Goal: Information Seeking & Learning: Check status

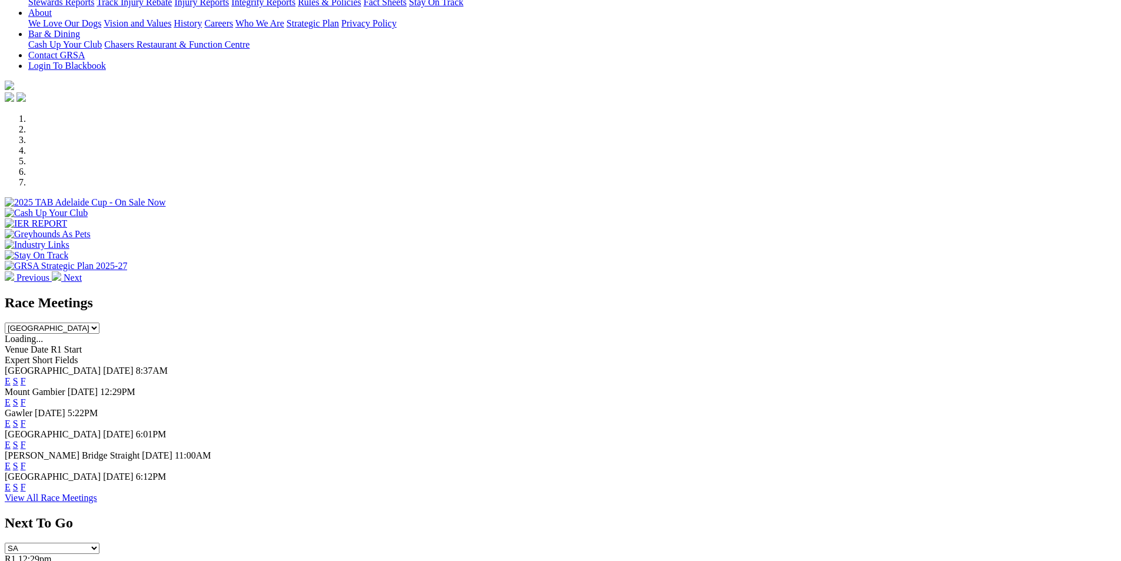
scroll to position [265, 0]
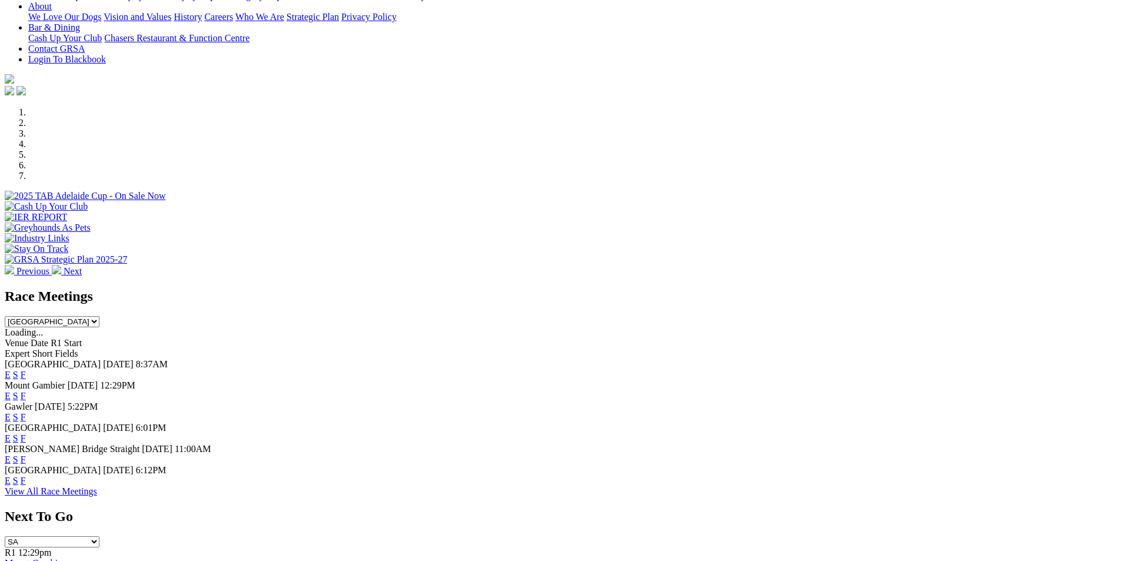
click at [26, 369] on link "F" at bounding box center [23, 374] width 5 height 10
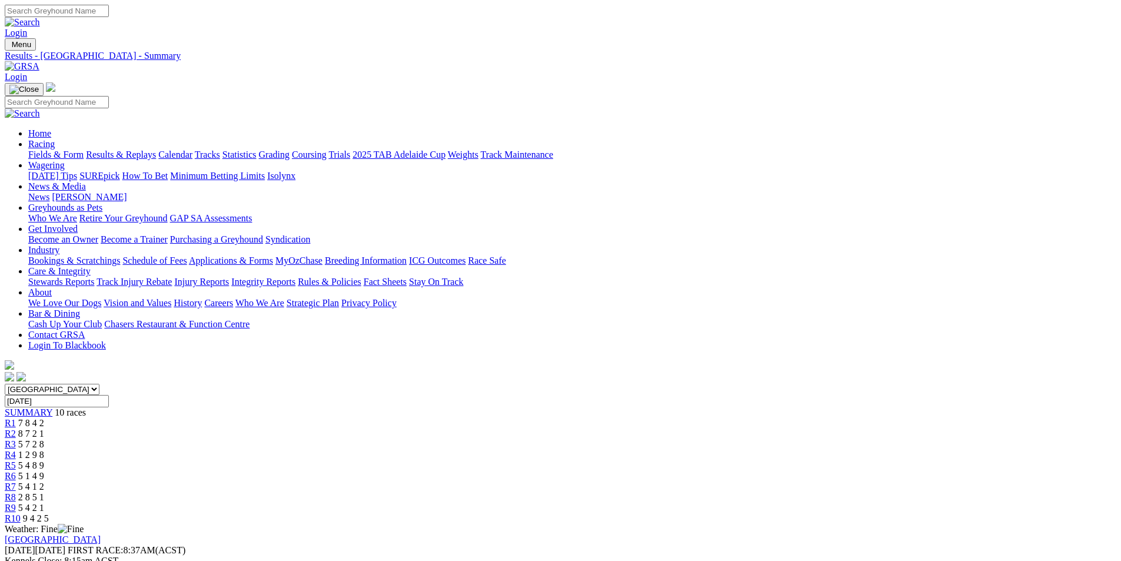
click at [156, 149] on link "Results & Replays" at bounding box center [121, 154] width 70 height 10
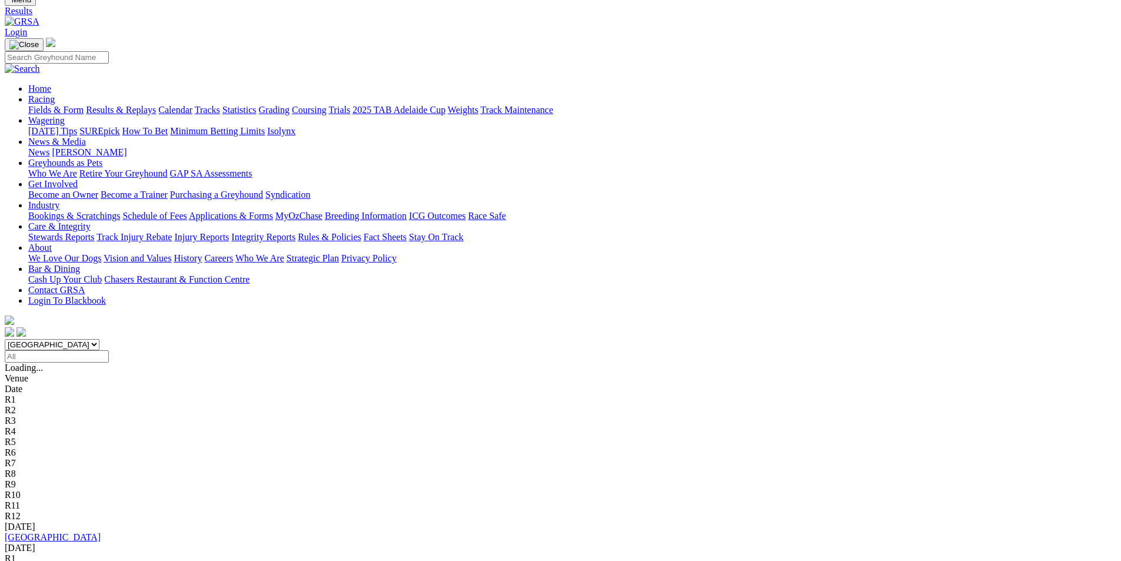
scroll to position [44, 0]
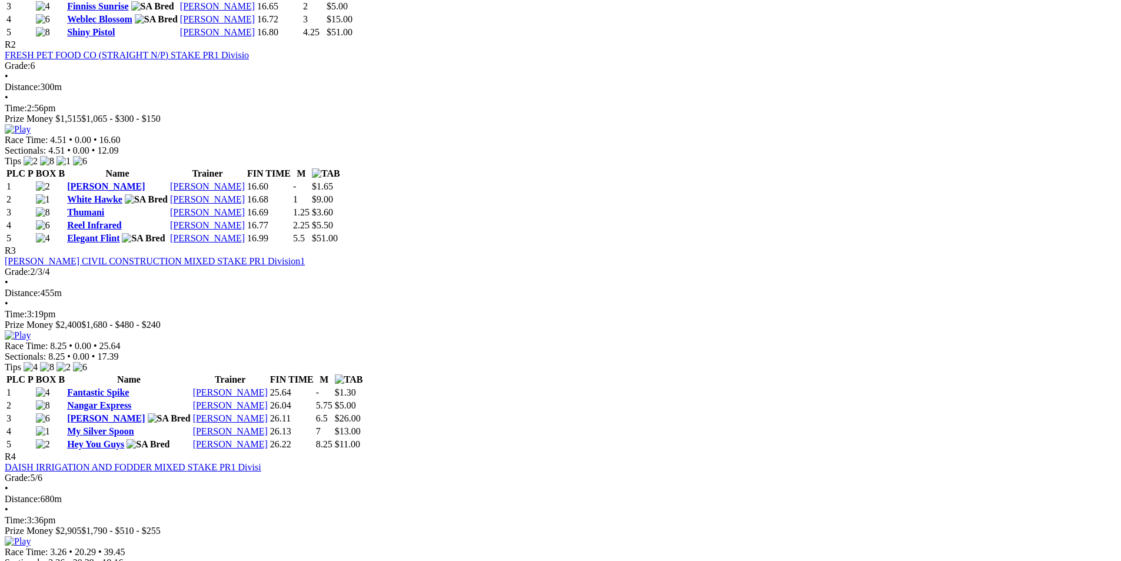
scroll to position [735, 0]
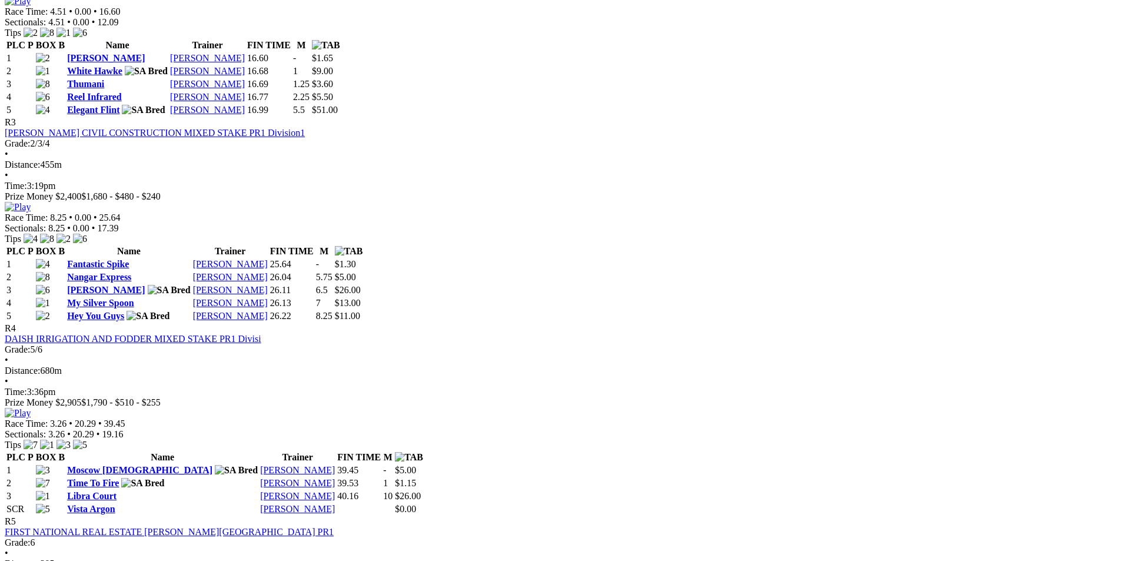
scroll to position [706, 0]
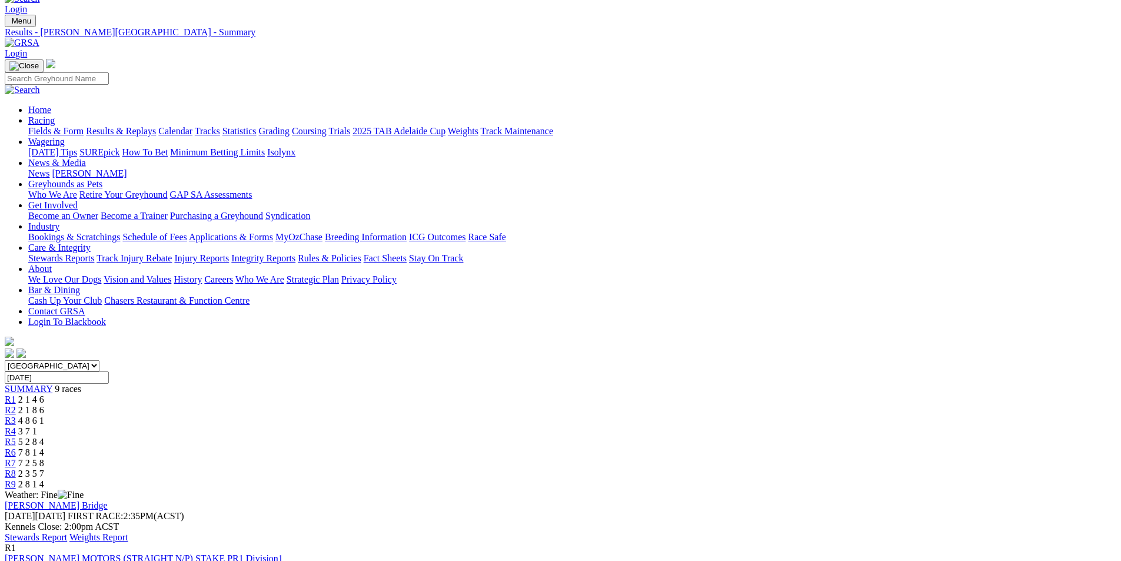
scroll to position [0, 0]
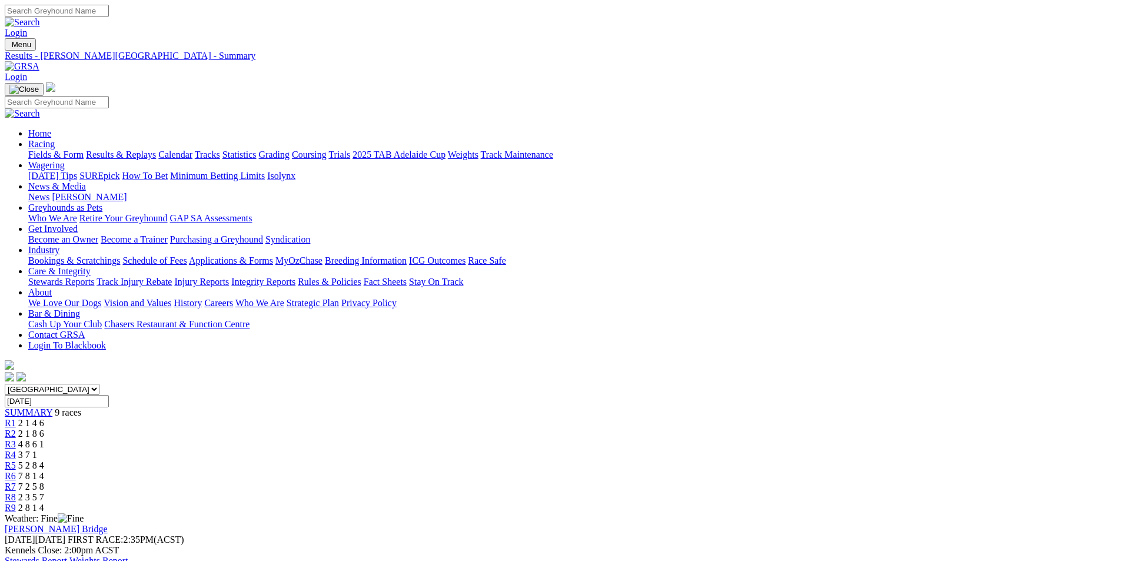
click at [67, 555] on link "Stewards Report" at bounding box center [36, 560] width 62 height 10
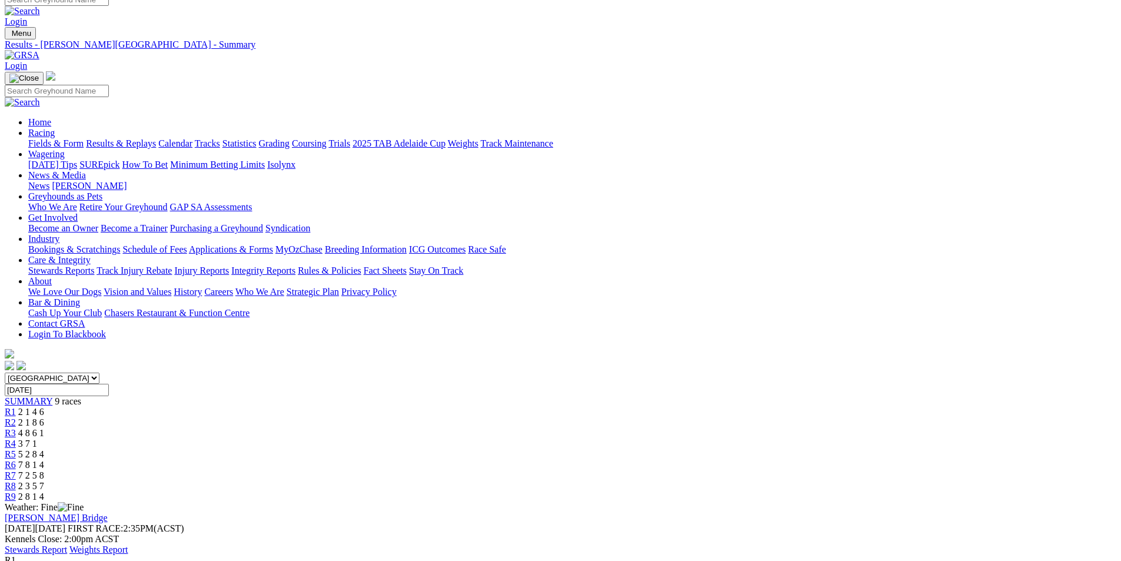
scroll to position [15, 0]
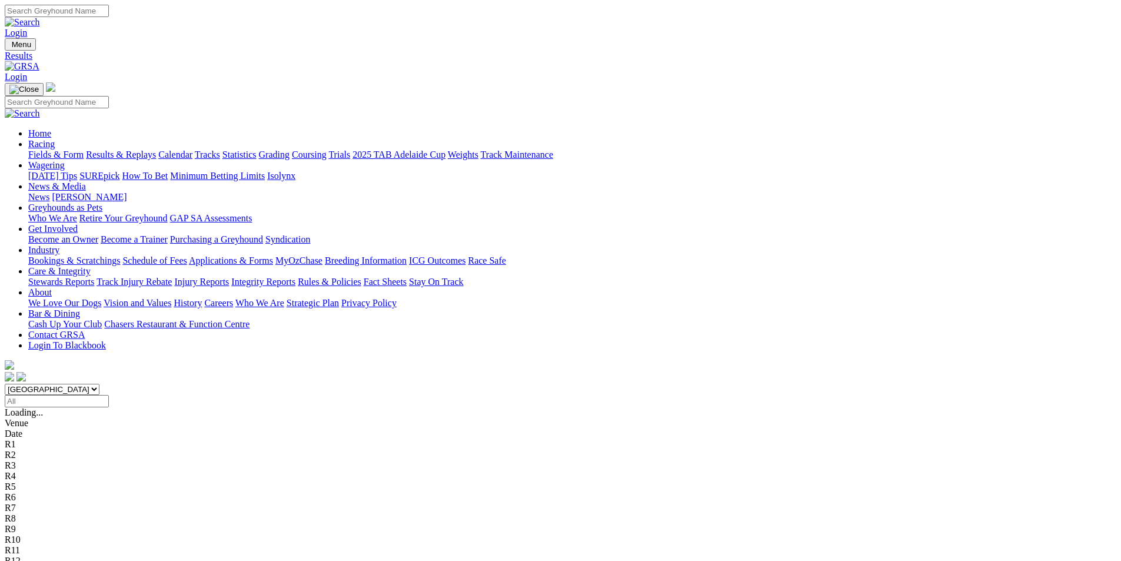
click at [84, 149] on link "Fields & Form" at bounding box center [55, 154] width 55 height 10
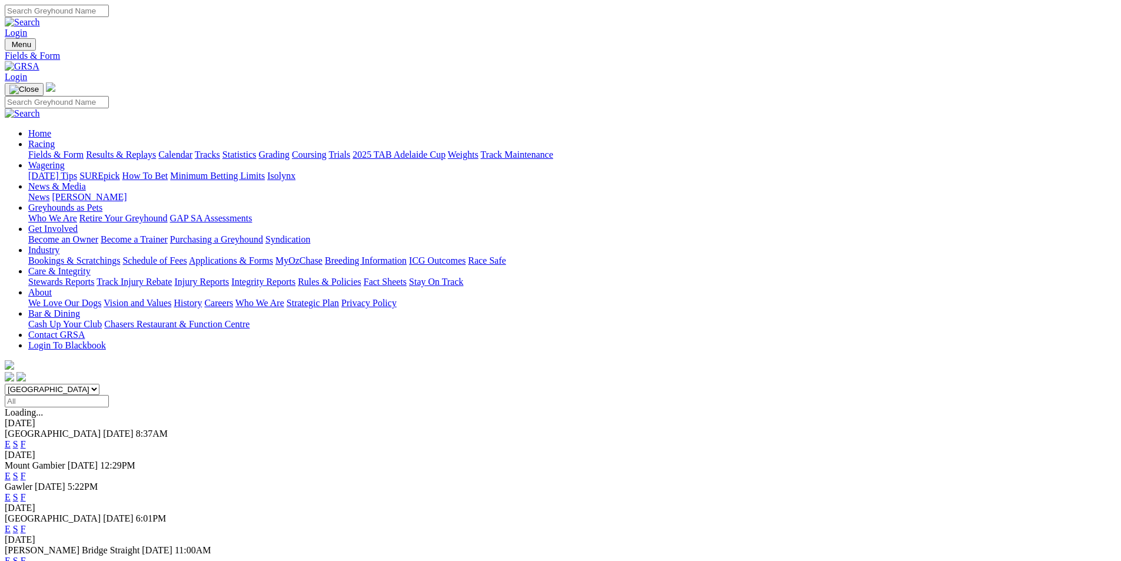
click at [26, 555] on link "F" at bounding box center [23, 560] width 5 height 10
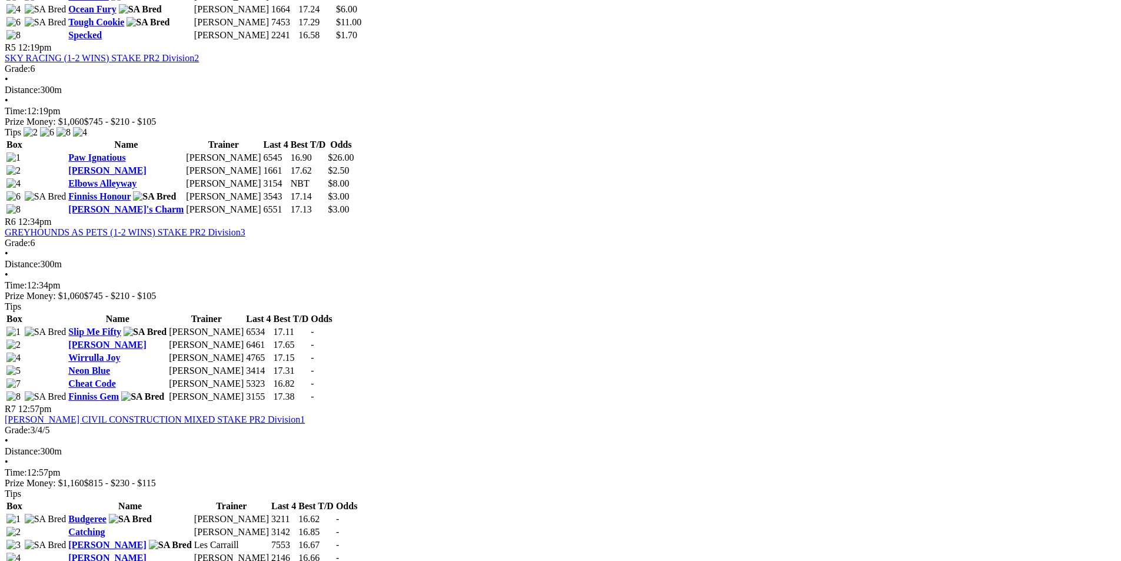
scroll to position [1338, 0]
